Goal: Navigation & Orientation: Find specific page/section

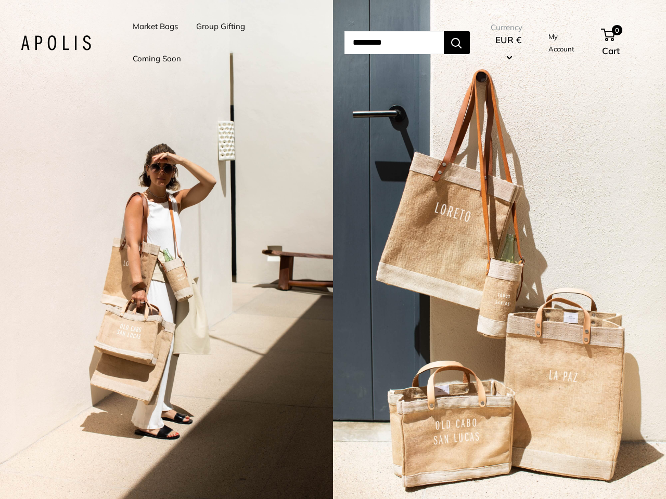
click at [344, 43] on input "Search..." at bounding box center [393, 42] width 99 height 23
click at [222, 43] on li "Group Gifting" at bounding box center [220, 26] width 49 height 32
click at [405, 43] on input "Search..." at bounding box center [393, 42] width 99 height 23
click at [166, 250] on div "2 / 5" at bounding box center [166, 249] width 333 height 499
click at [499, 250] on div "2 / 5" at bounding box center [499, 249] width 333 height 499
